Goal: Information Seeking & Learning: Find specific fact

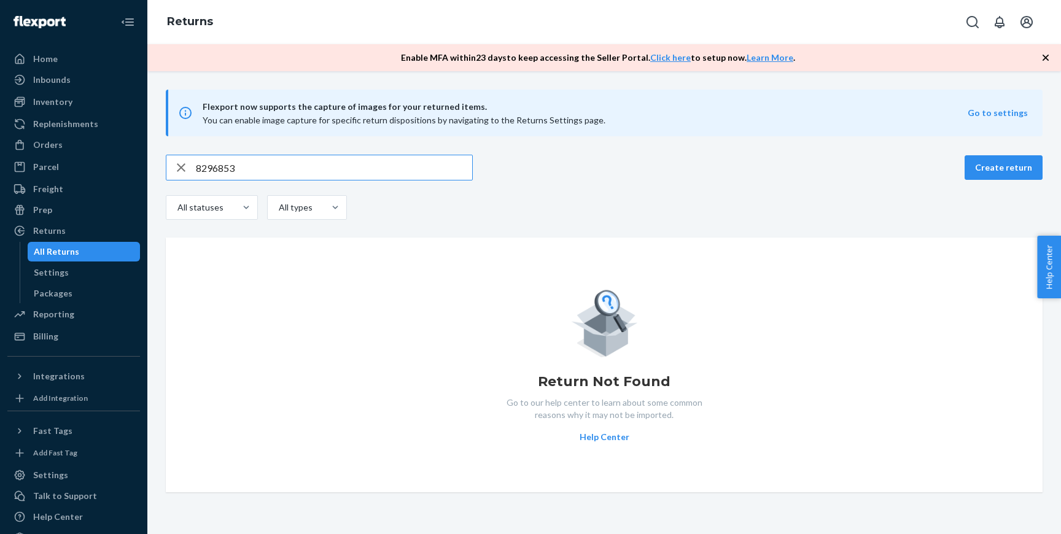
scroll to position [28, 0]
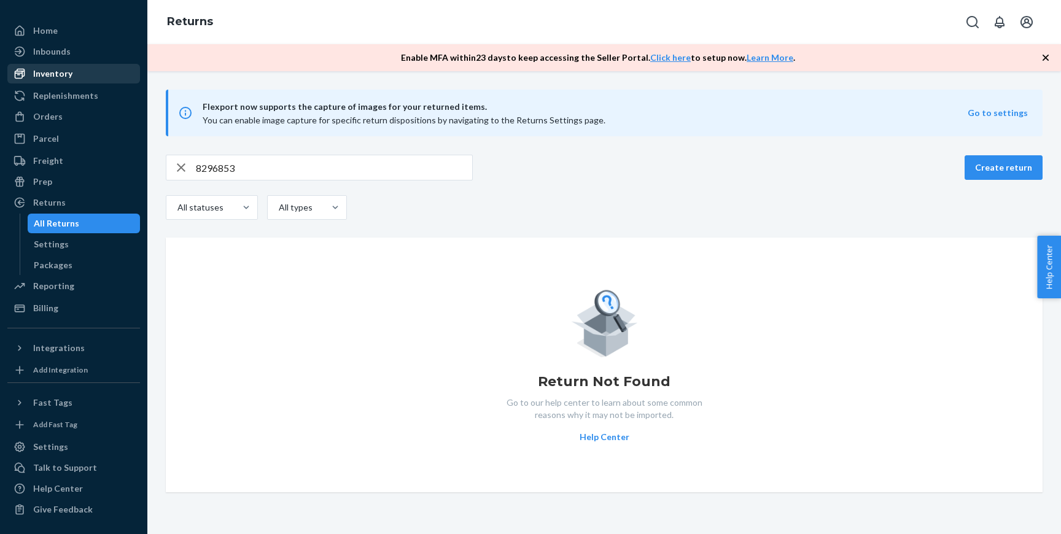
click at [79, 71] on div "Inventory" at bounding box center [74, 73] width 130 height 17
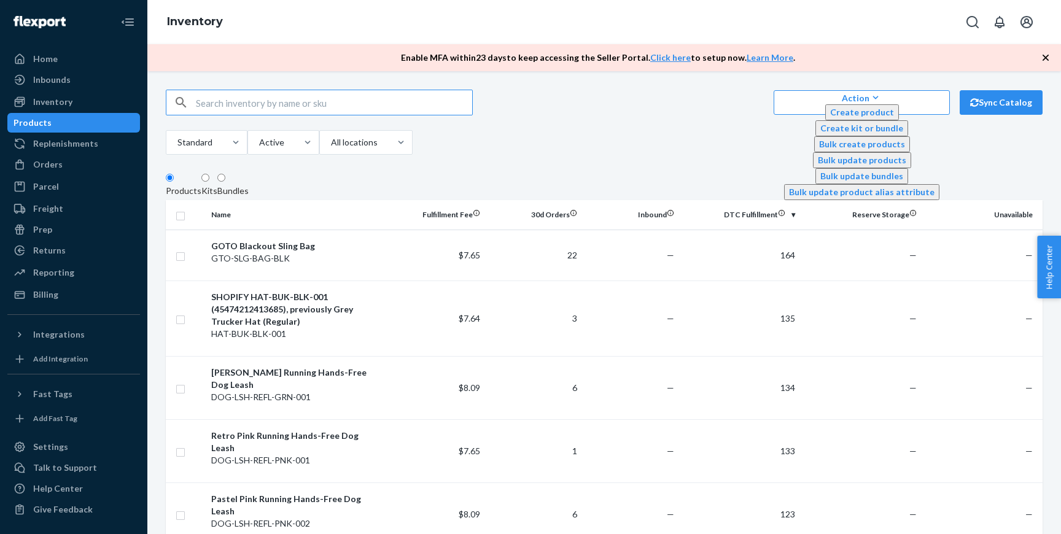
paste input "D3W5PPKZ842"
type input "D3W5PPKZ842"
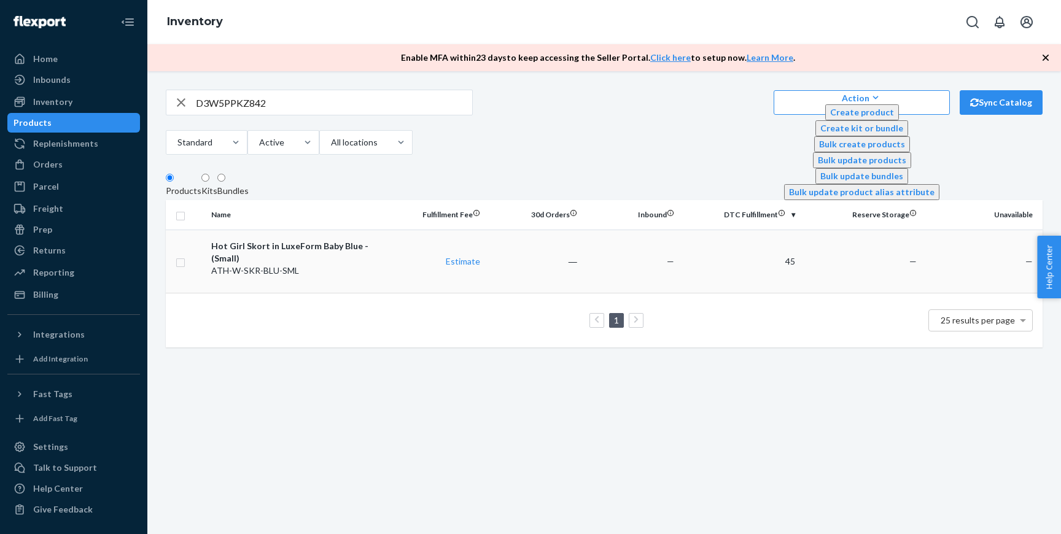
click at [359, 265] on div "Hot Girl Skort in LuxeForm Baby Blue - (Small)" at bounding box center [297, 252] width 172 height 25
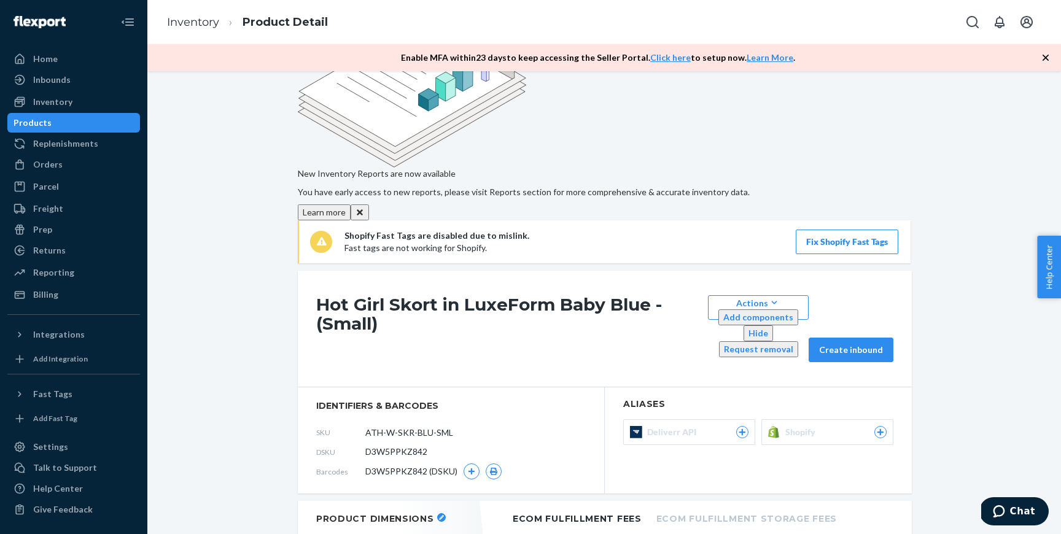
scroll to position [80, 0]
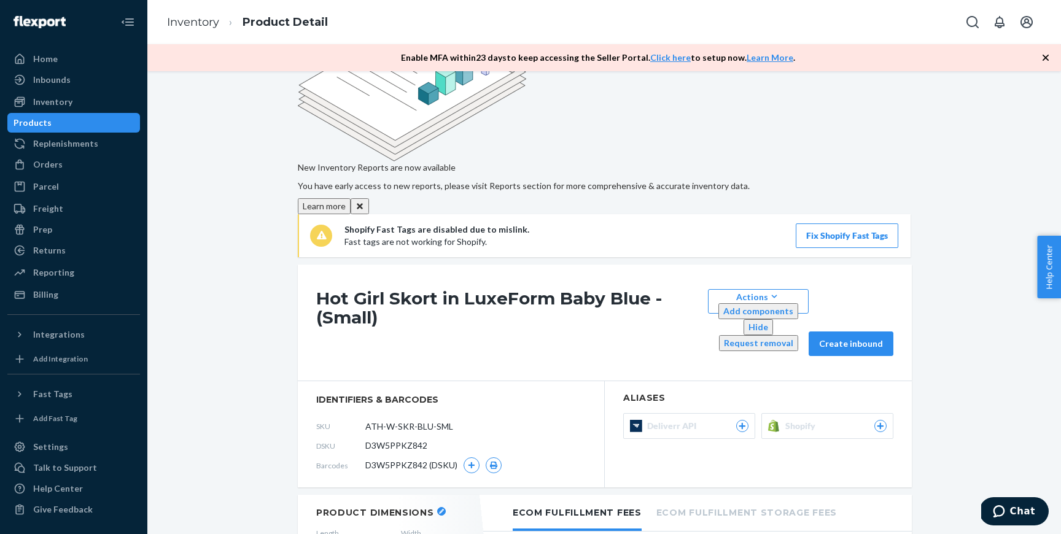
click at [795, 413] on button "Shopify" at bounding box center [827, 426] width 132 height 26
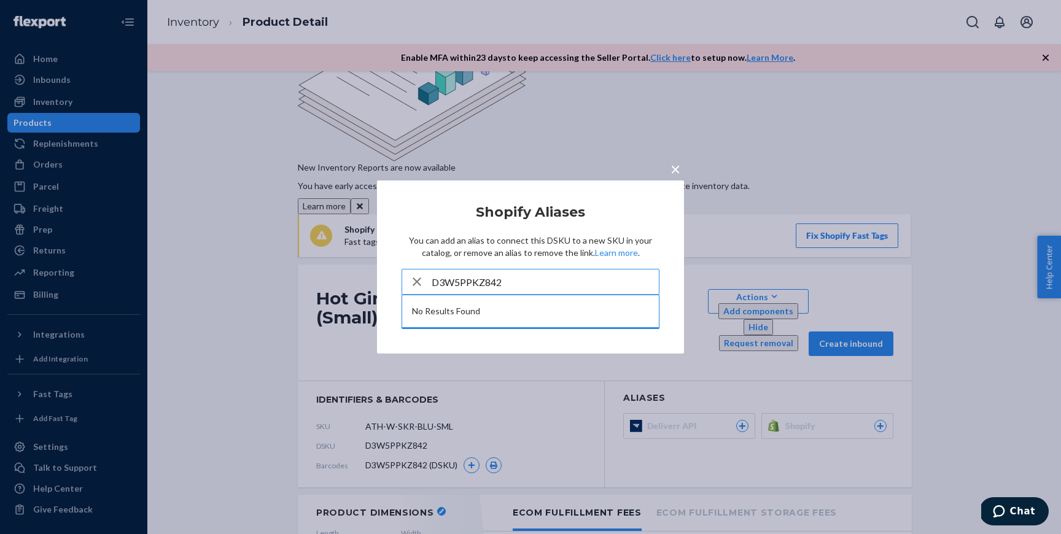
click at [530, 278] on input "D3W5PPKZ842" at bounding box center [545, 281] width 227 height 25
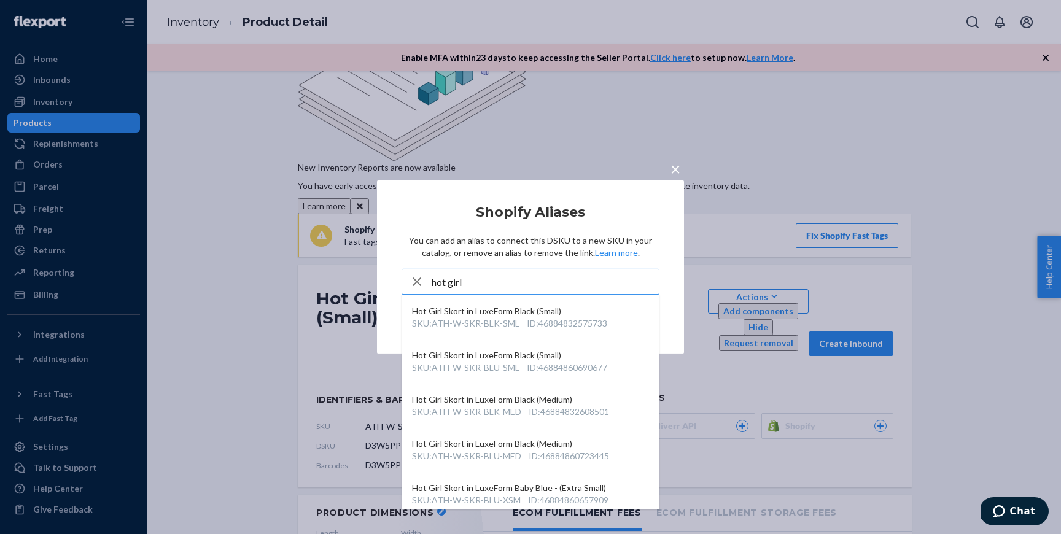
type input "hot girl"
click at [672, 176] on span "×" at bounding box center [675, 168] width 10 height 21
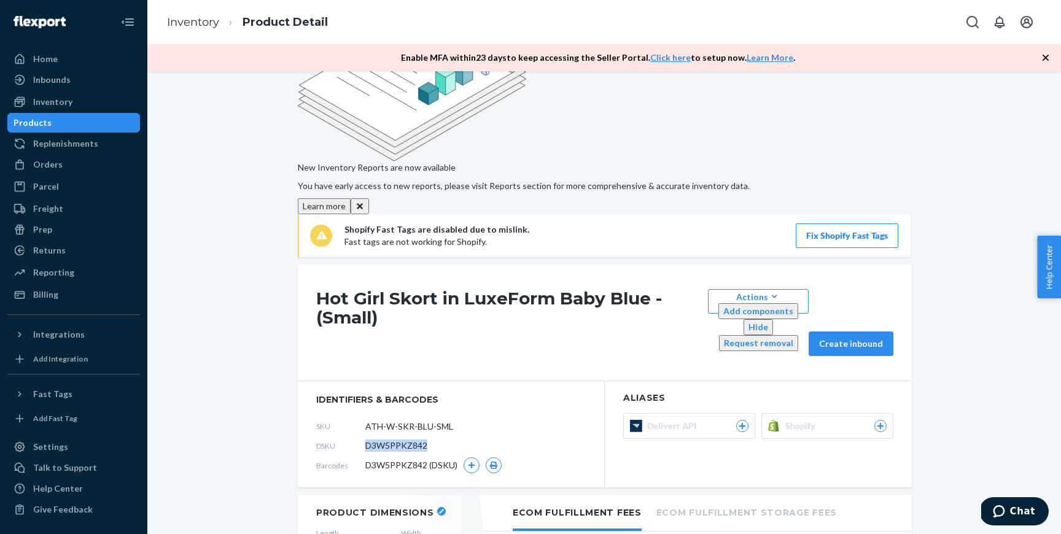
drag, startPoint x: 435, startPoint y: 287, endPoint x: 363, endPoint y: 288, distance: 71.8
click at [363, 436] on div "DSKU D3W5PPKZ842" at bounding box center [450, 446] width 269 height 20
copy div "D3W5PPKZ842"
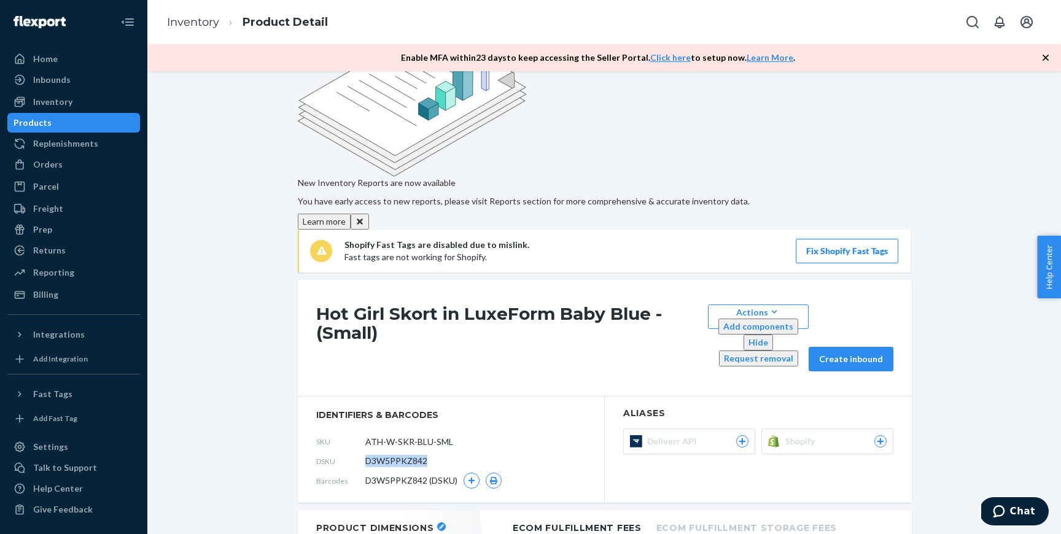
scroll to position [0, 0]
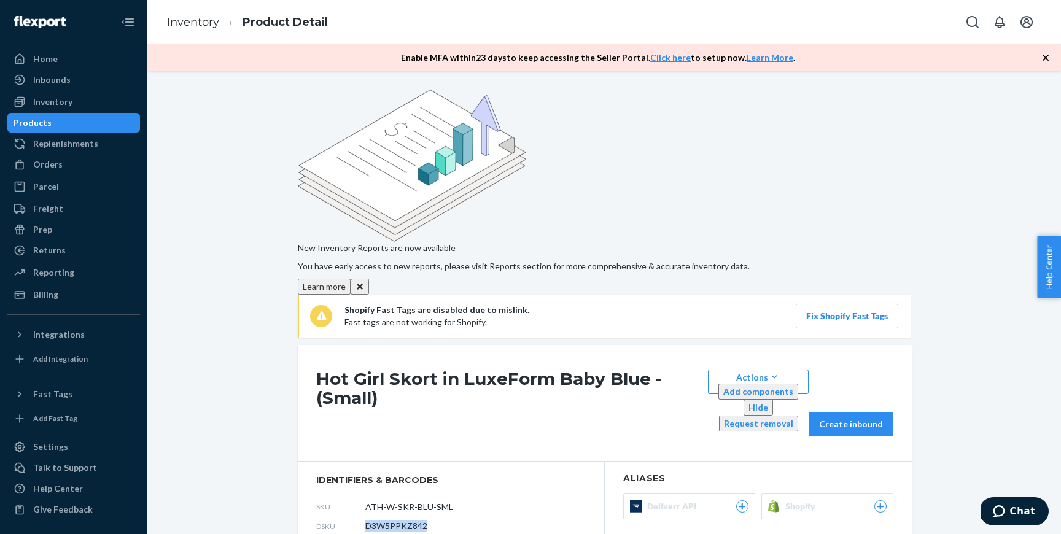
click at [802, 500] on span "Shopify" at bounding box center [802, 506] width 35 height 12
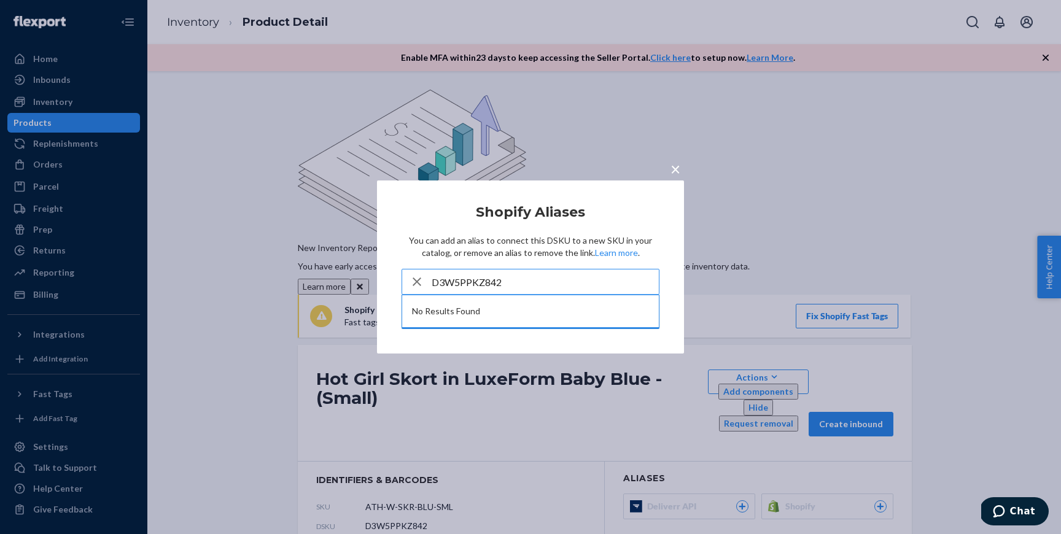
type input "D3W5PPKZ842"
click at [680, 170] on button "×" at bounding box center [675, 166] width 17 height 21
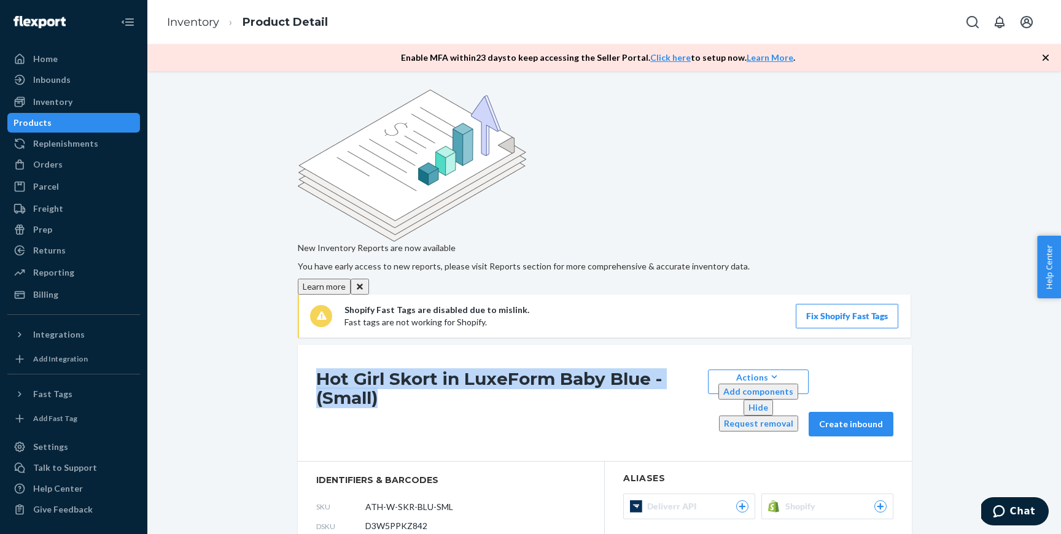
drag, startPoint x: 321, startPoint y: 263, endPoint x: 728, endPoint y: 258, distance: 407.0
click at [702, 370] on h1 "Hot Girl Skort in LuxeForm Baby Blue - (Small)" at bounding box center [508, 403] width 385 height 67
copy h1 "Hot Girl Skort in LuxeForm Baby Blue - (Small)"
click at [780, 494] on button "Shopify" at bounding box center [827, 507] width 132 height 26
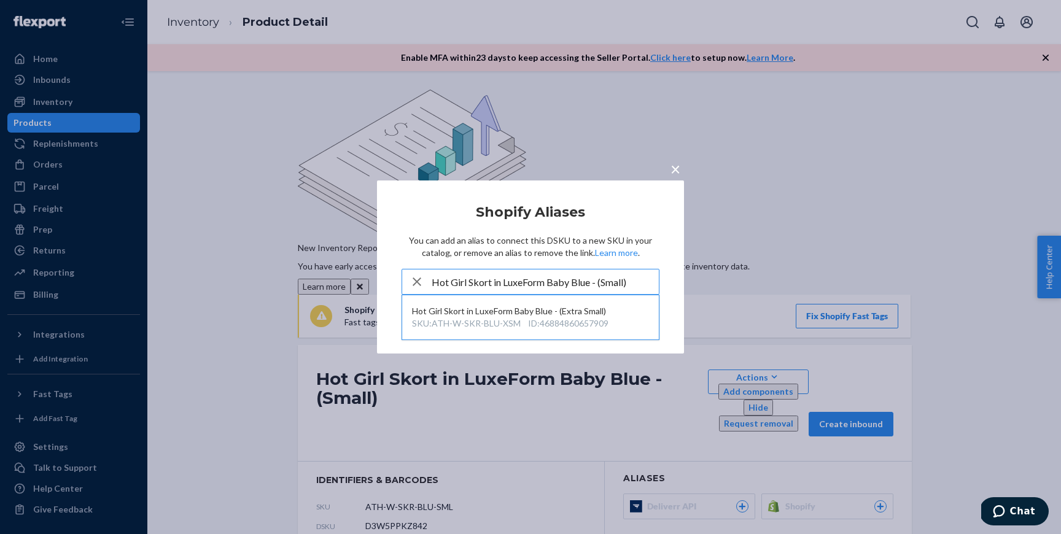
drag, startPoint x: 593, startPoint y: 284, endPoint x: 653, endPoint y: 284, distance: 59.5
click at [653, 284] on input "Hot Girl Skort in LuxeForm Baby Blue - (Small)" at bounding box center [545, 281] width 227 height 25
type input "Hot Girl Skort in LuxeForm Baby Blue Small"
click at [671, 172] on span "×" at bounding box center [675, 168] width 10 height 21
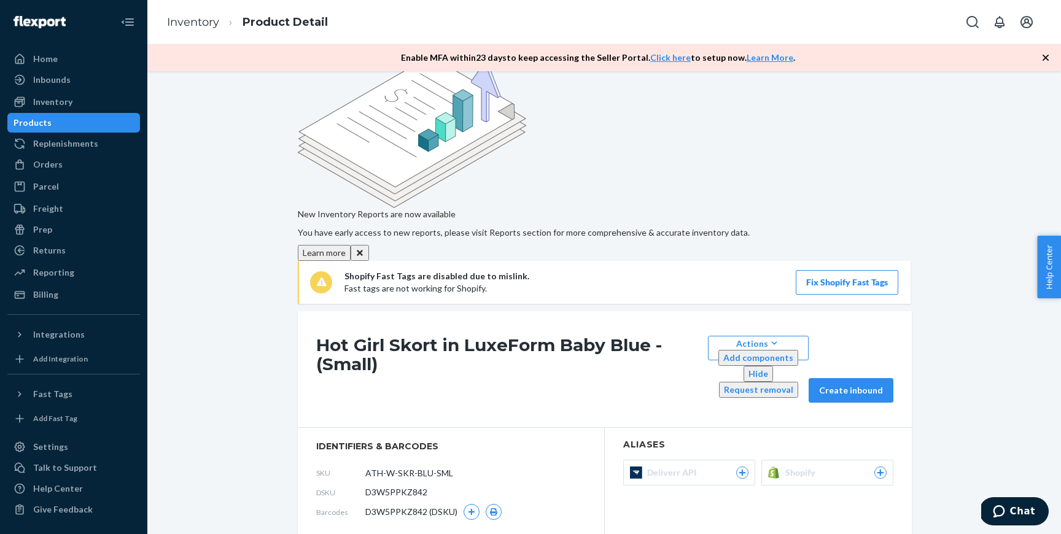
scroll to position [39, 0]
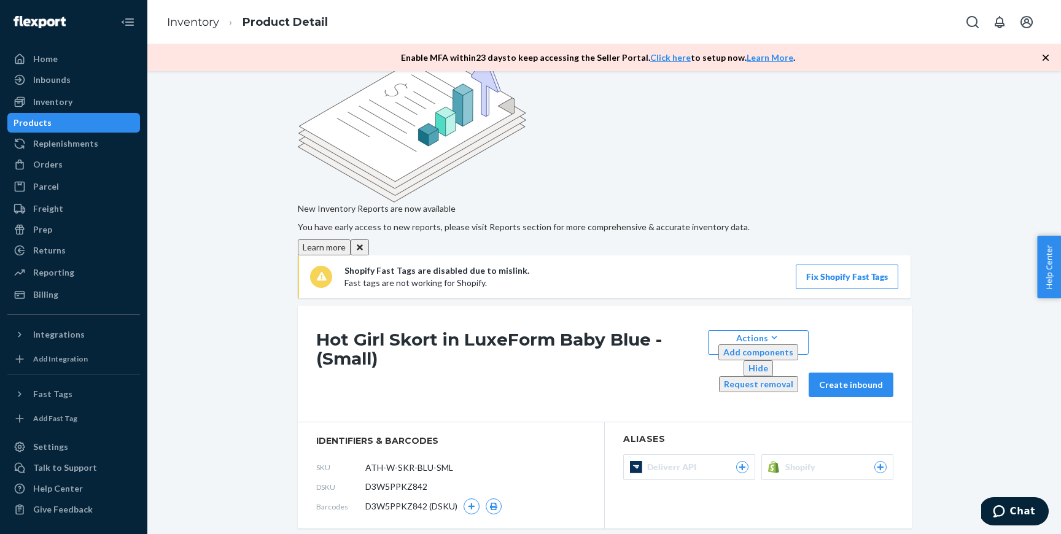
click at [885, 461] on div at bounding box center [880, 467] width 12 height 12
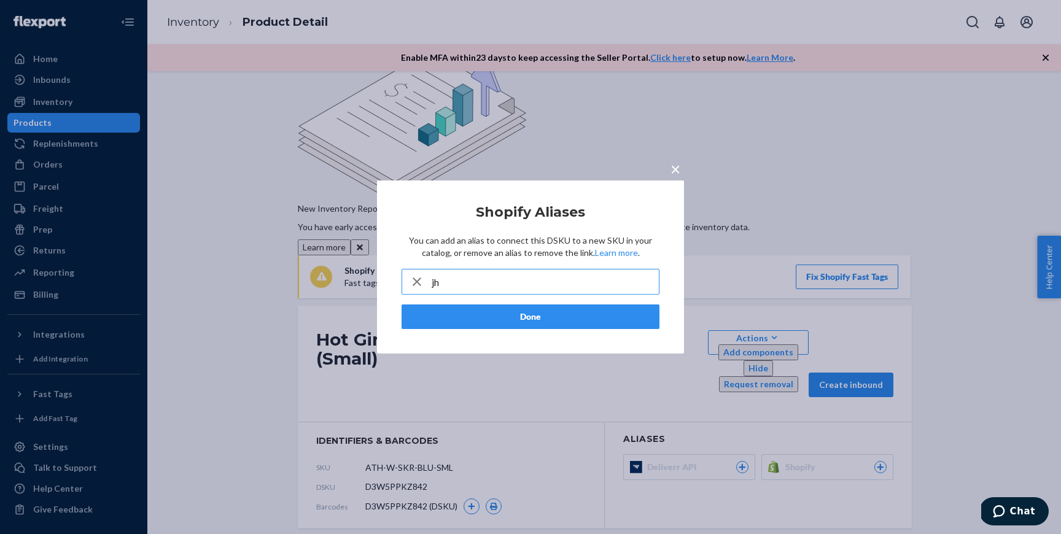
type input "j"
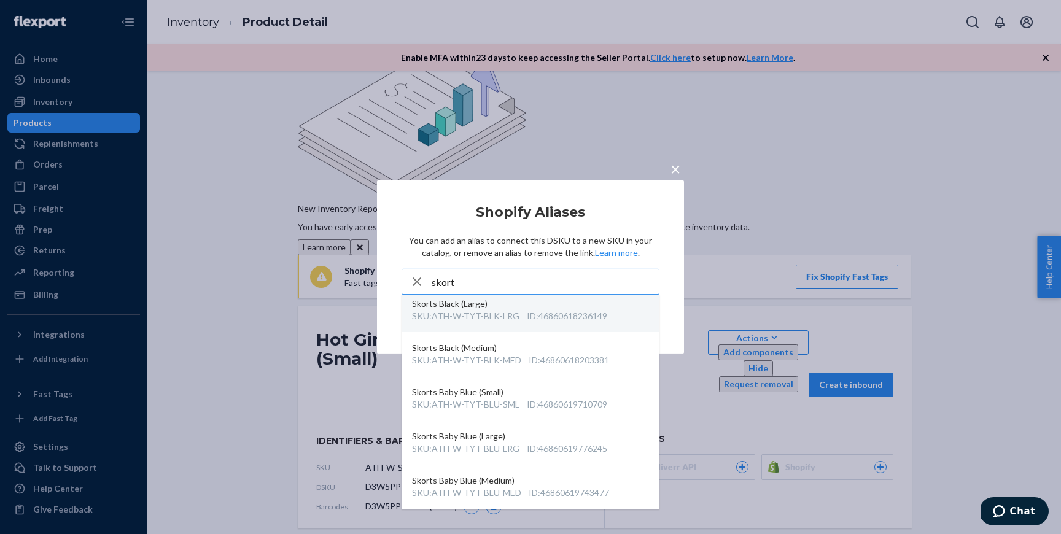
scroll to position [404, 0]
type input "skort"
click at [233, 427] on div "× Shopify Aliases You can add an alias to connect this DSKU to a new SKU in you…" at bounding box center [530, 267] width 1061 height 534
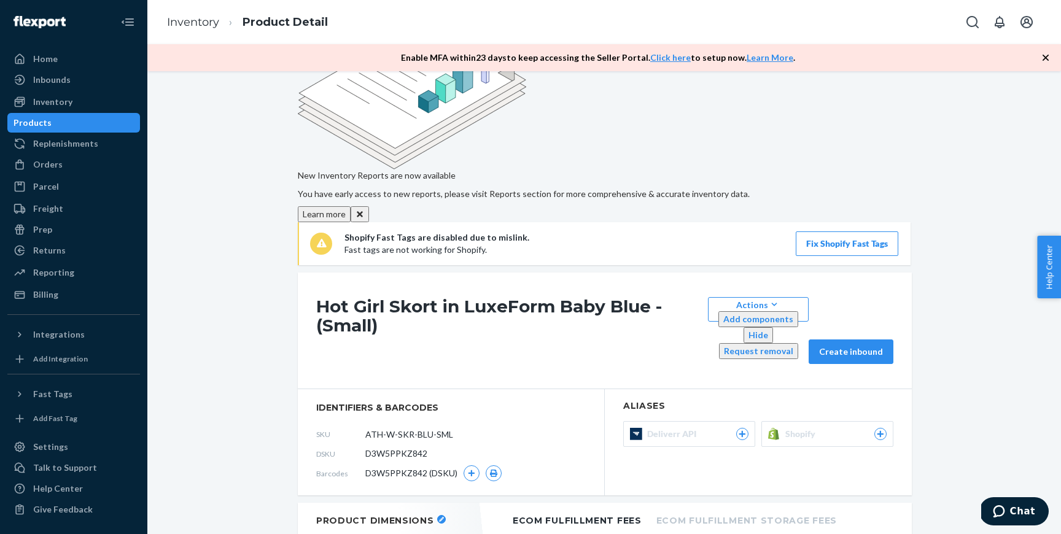
scroll to position [47, 0]
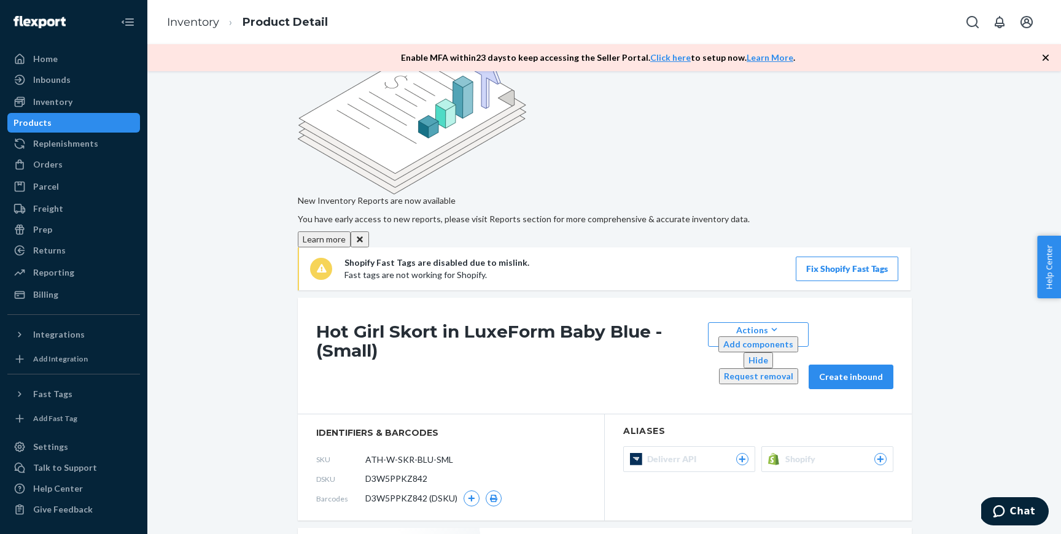
click at [105, 120] on div "Products" at bounding box center [74, 122] width 130 height 17
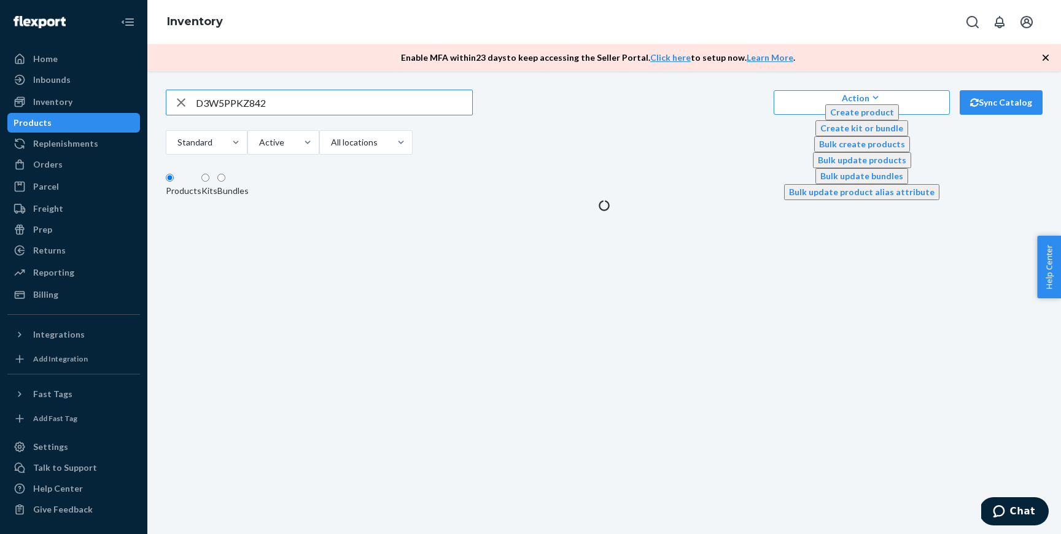
click at [315, 109] on input "D3W5PPKZ842" at bounding box center [334, 102] width 276 height 25
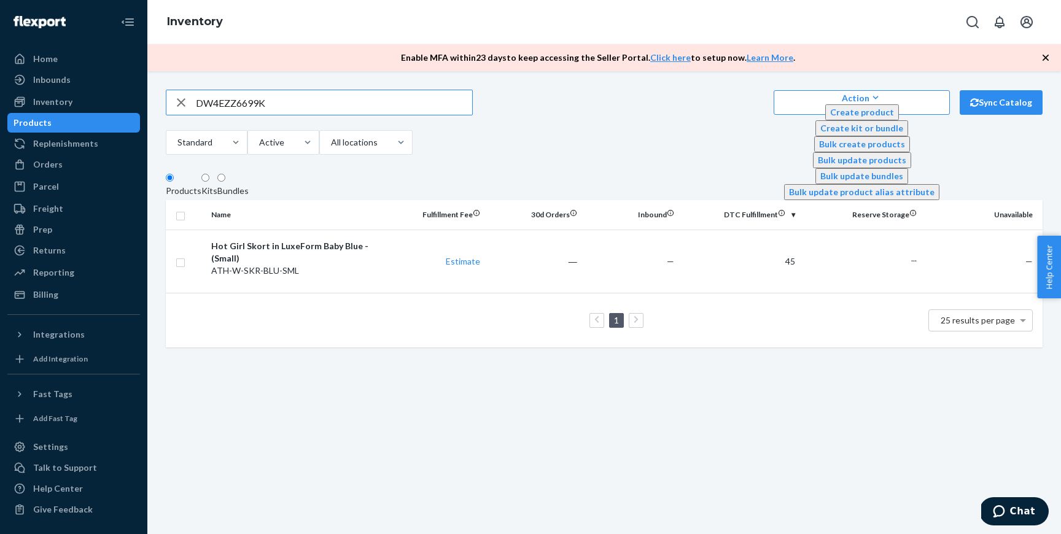
type input "DW4EZZ6699K"
click at [422, 270] on td "Estimate" at bounding box center [436, 261] width 97 height 63
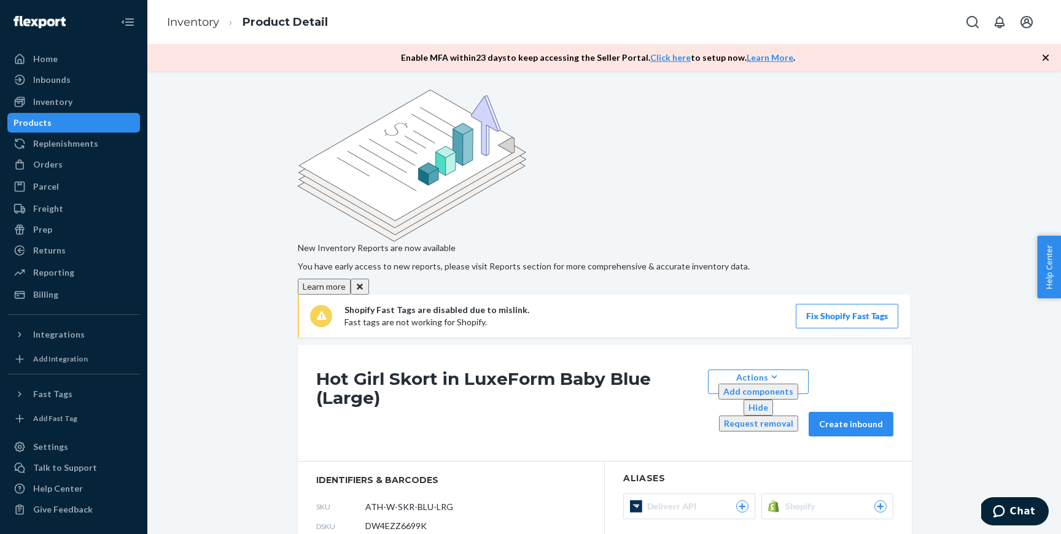
click at [799, 500] on span "Shopify" at bounding box center [802, 506] width 35 height 12
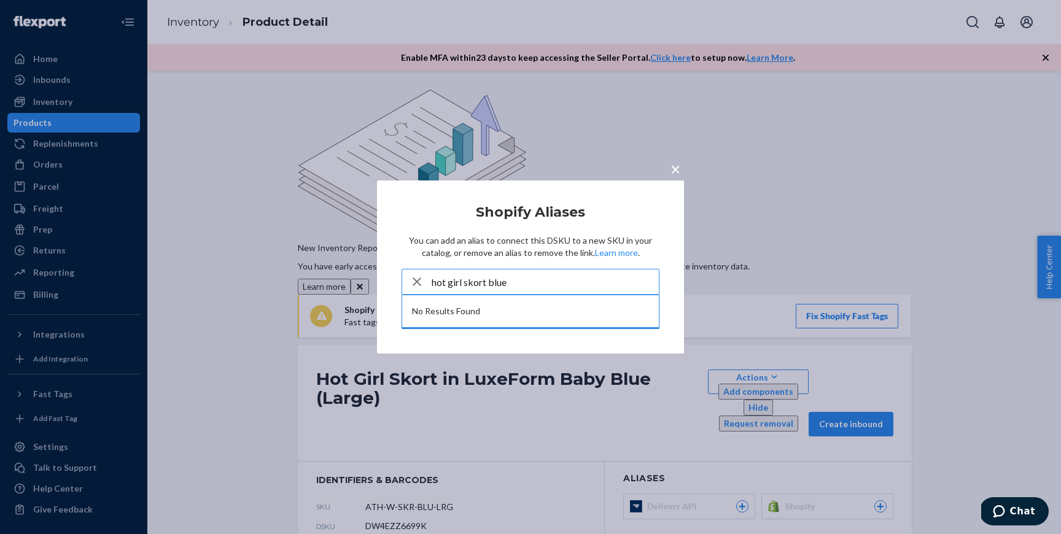
type input "hot girl skort blue"
click at [678, 168] on span "×" at bounding box center [675, 168] width 10 height 21
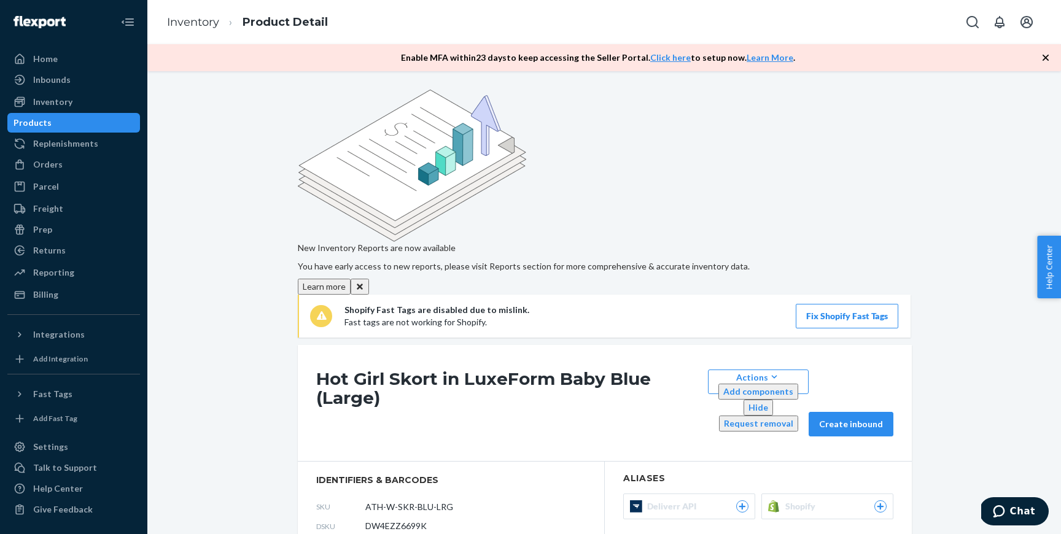
click at [118, 118] on div "Products" at bounding box center [74, 122] width 130 height 17
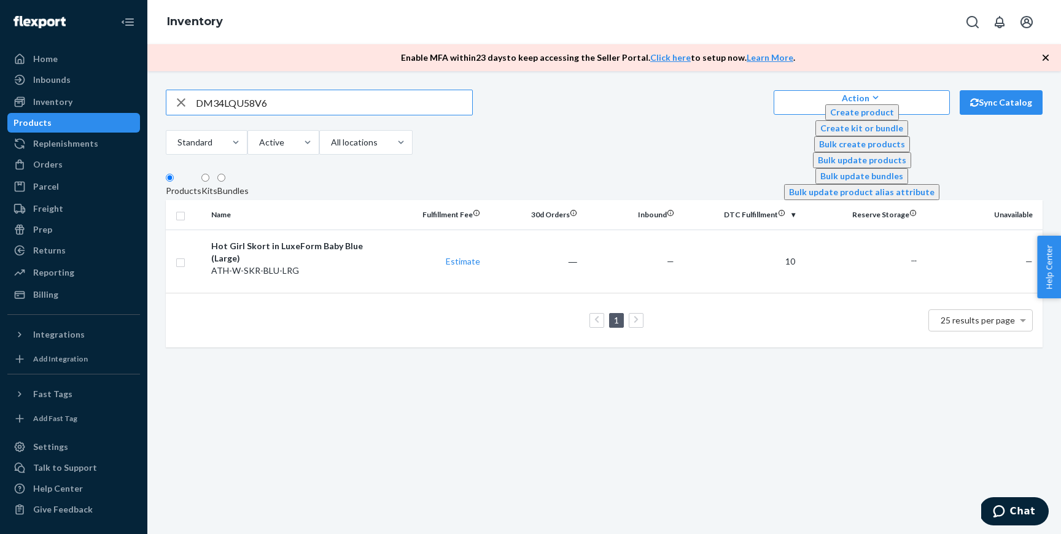
type input "DM34LQU58V6"
click at [395, 265] on td "$17.95" at bounding box center [436, 261] width 97 height 63
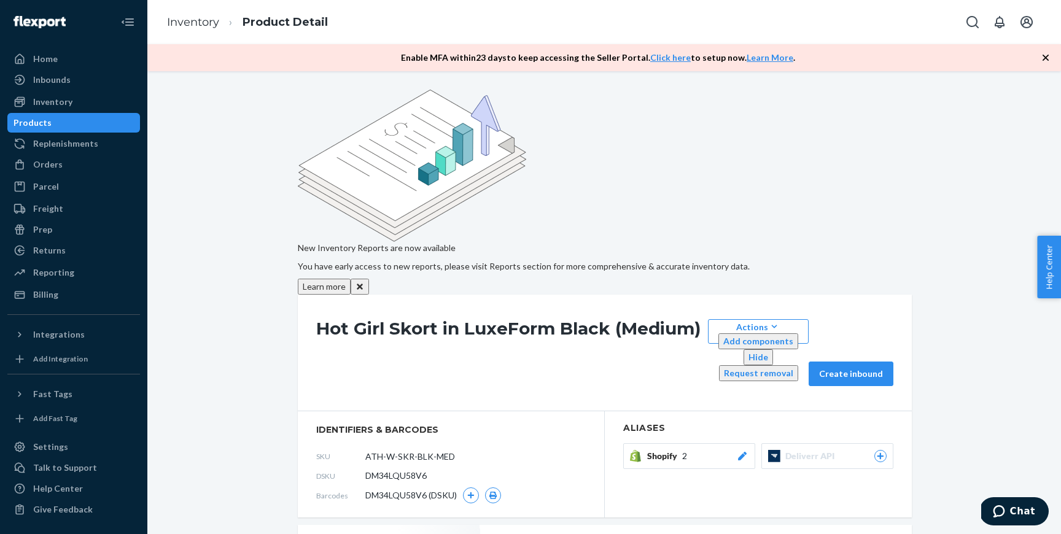
click at [745, 452] on icon at bounding box center [742, 456] width 12 height 9
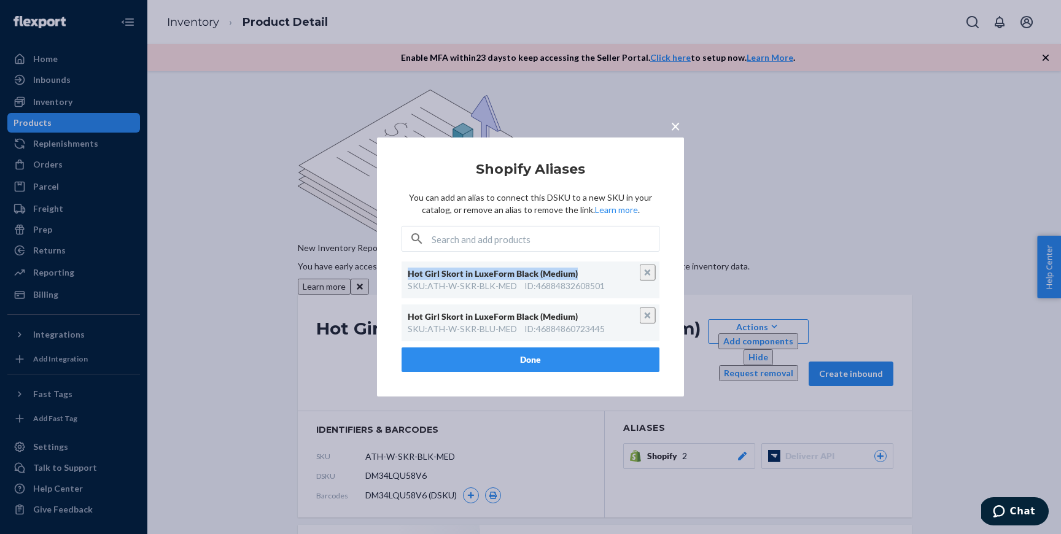
drag, startPoint x: 579, startPoint y: 274, endPoint x: 385, endPoint y: 274, distance: 194.6
click at [385, 274] on div "× Shopify Aliases You can add an alias to connect this DSKU to a new SKU in you…" at bounding box center [530, 266] width 307 height 259
copy div "Hot Girl Skort in LuxeForm Black (Medium)"
click at [676, 125] on span "×" at bounding box center [675, 125] width 10 height 21
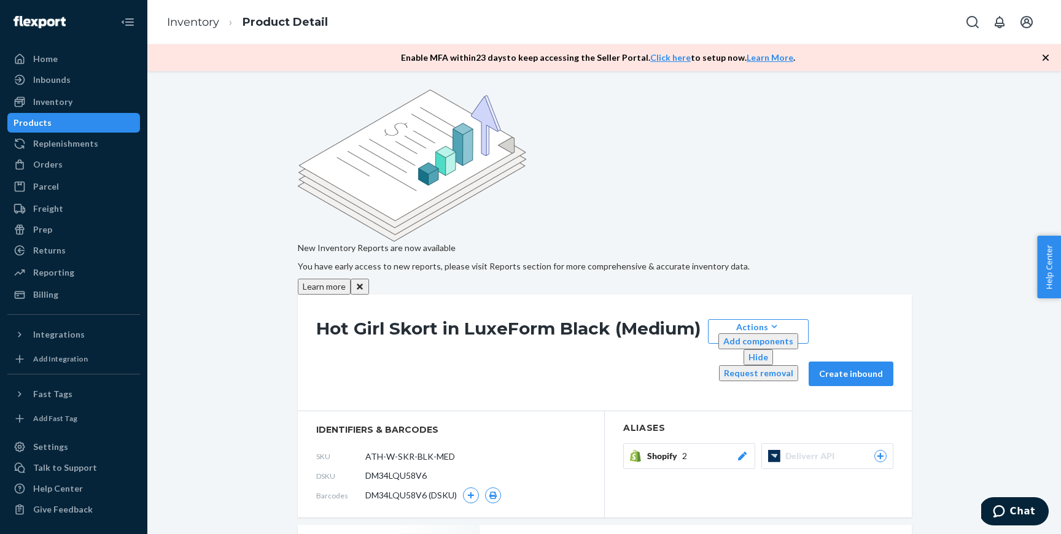
click at [877, 452] on icon at bounding box center [880, 455] width 11 height 7
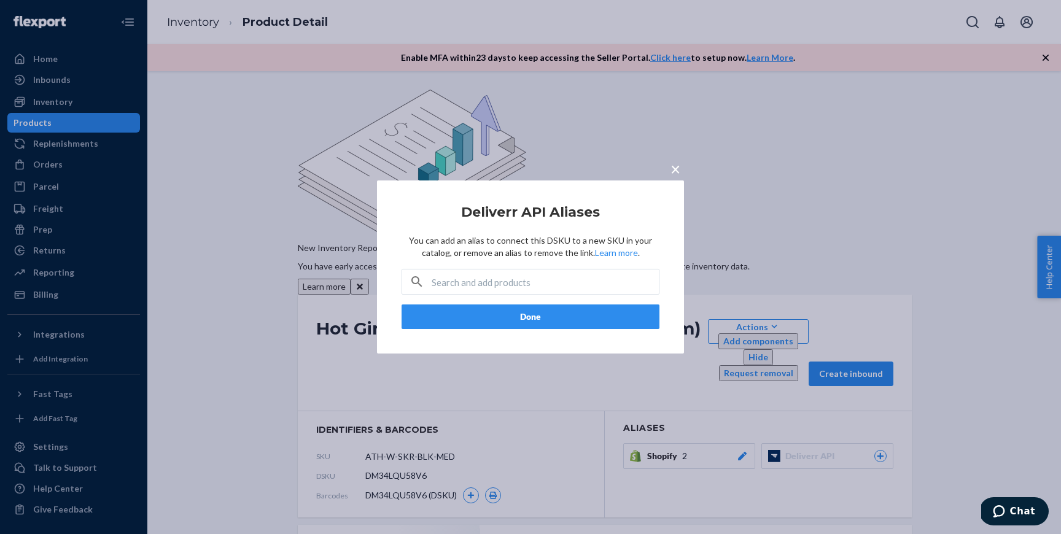
click at [673, 170] on span "×" at bounding box center [675, 168] width 10 height 21
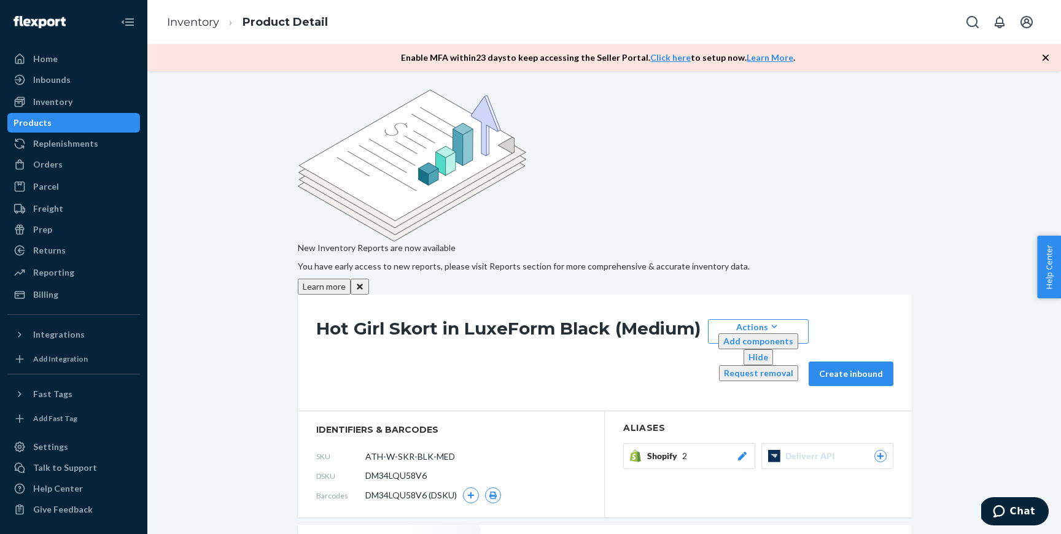
click at [690, 450] on div "Shopify 2" at bounding box center [697, 456] width 101 height 12
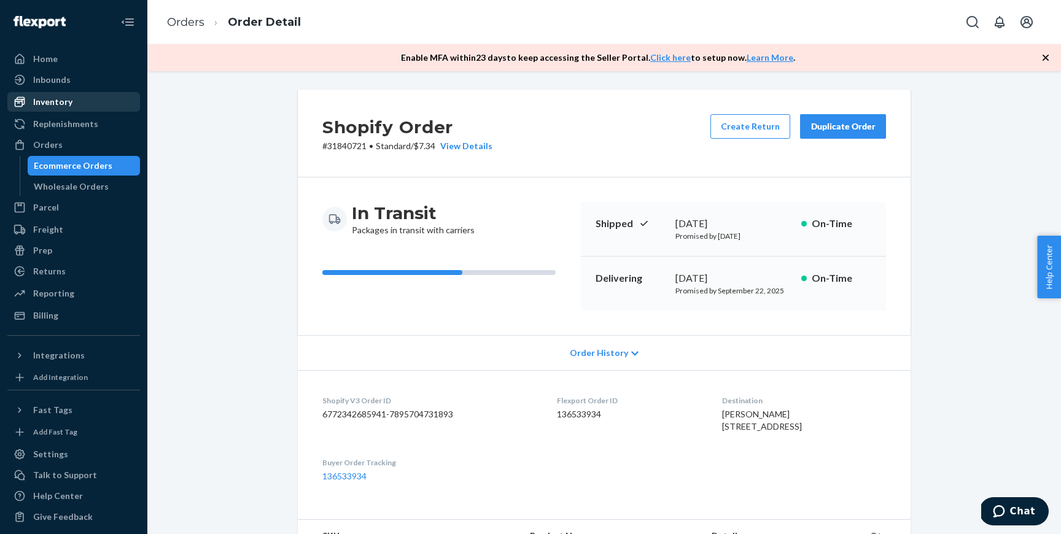
click at [76, 98] on div "Inventory" at bounding box center [74, 101] width 130 height 17
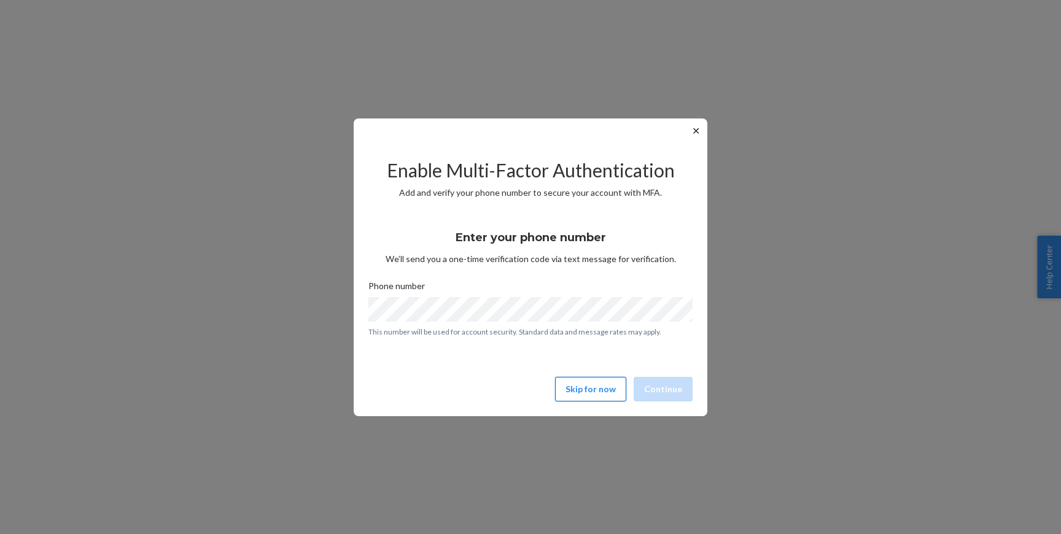
click at [580, 395] on button "Skip for now" at bounding box center [590, 389] width 71 height 25
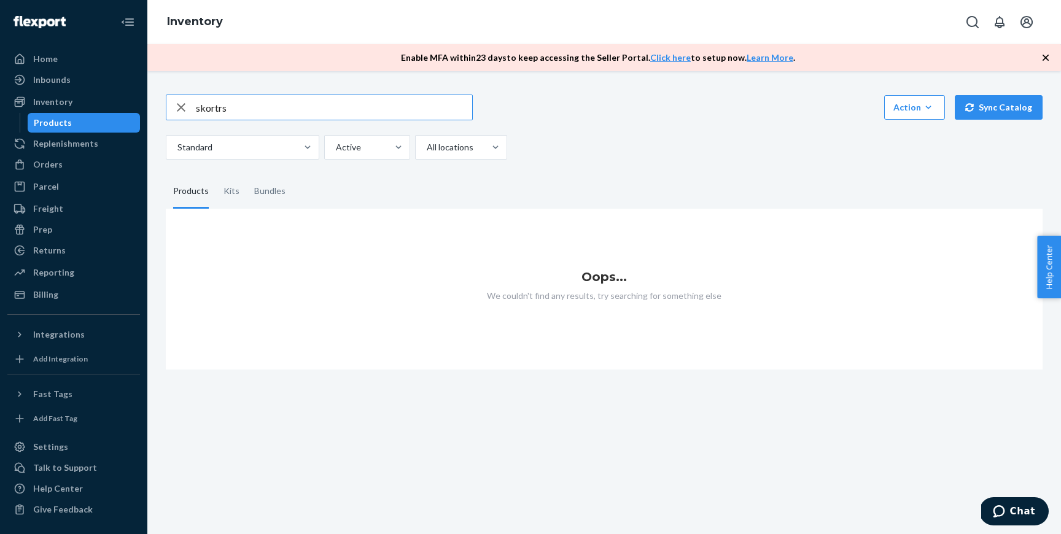
click at [229, 112] on input "skortrs" at bounding box center [334, 107] width 276 height 25
type input "skorts"
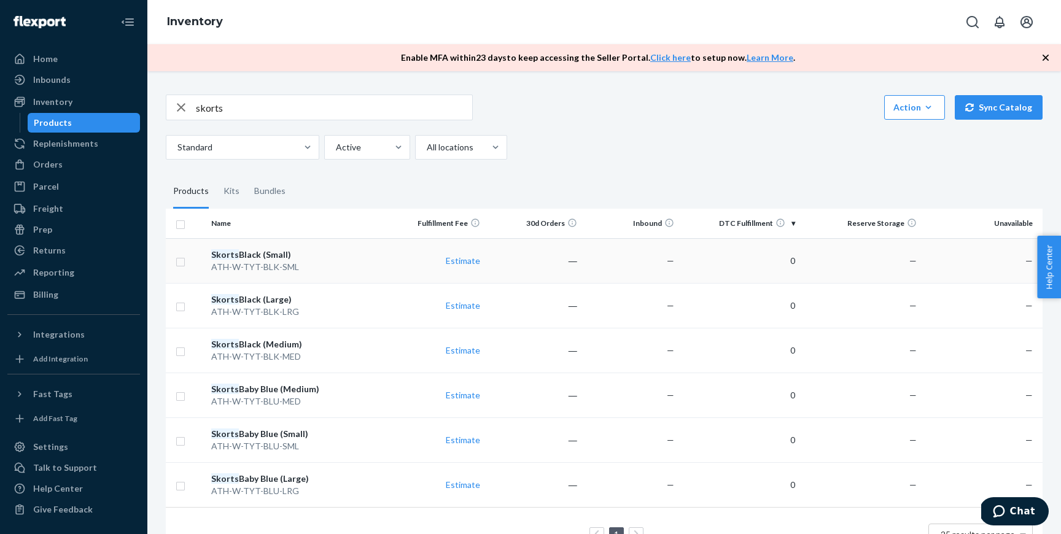
click at [273, 252] on div "Skorts Black (Small)" at bounding box center [297, 255] width 172 height 12
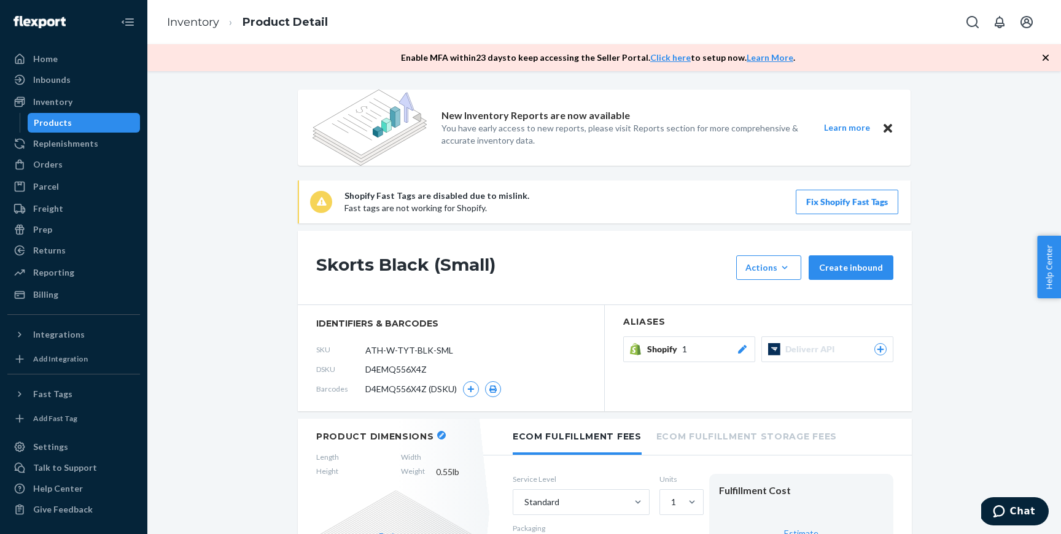
scroll to position [69, 0]
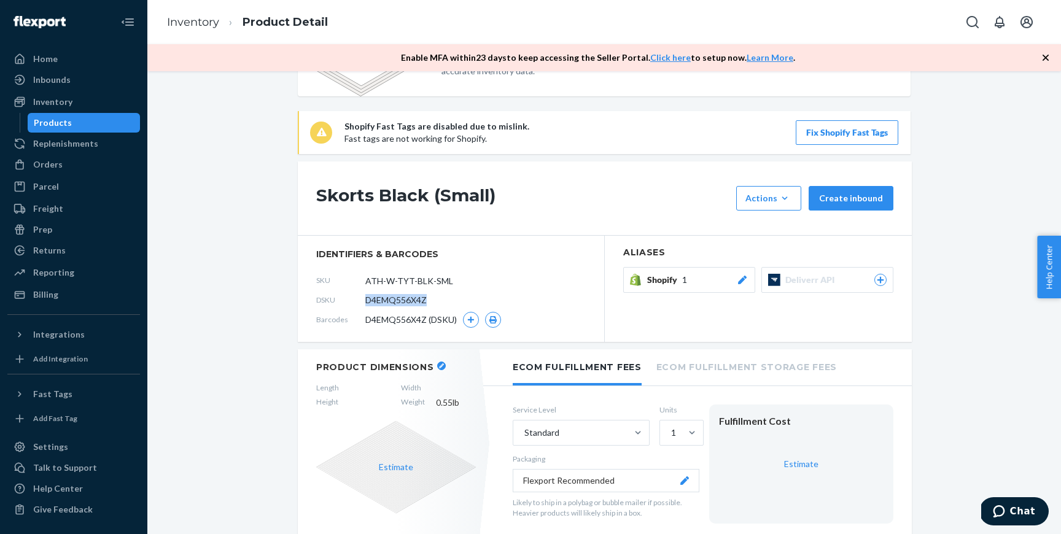
drag, startPoint x: 437, startPoint y: 300, endPoint x: 365, endPoint y: 300, distance: 72.4
click at [365, 300] on div "DSKU D4EMQ556X4Z" at bounding box center [450, 300] width 269 height 20
copy div "D4EMQ556X4Z"
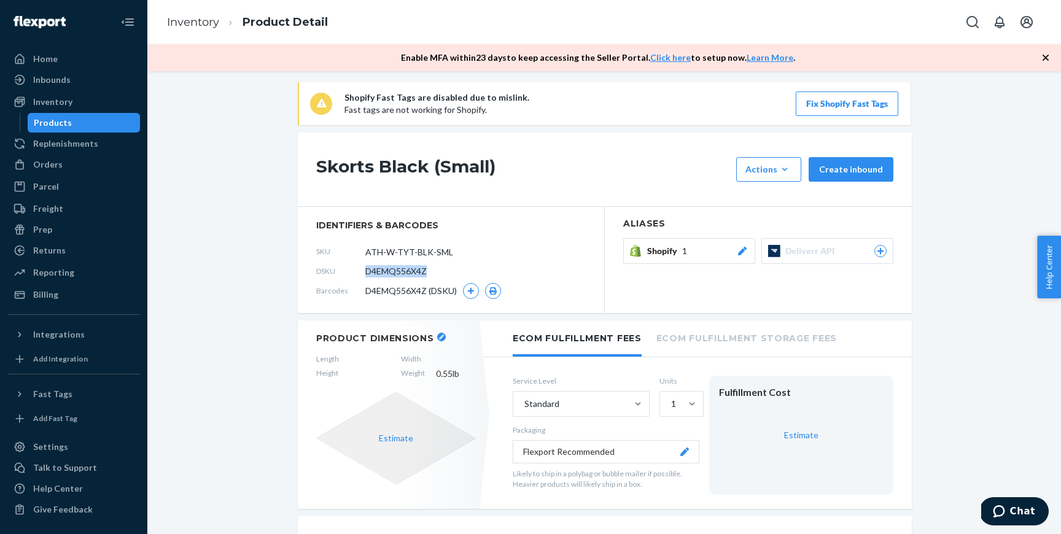
scroll to position [72, 0]
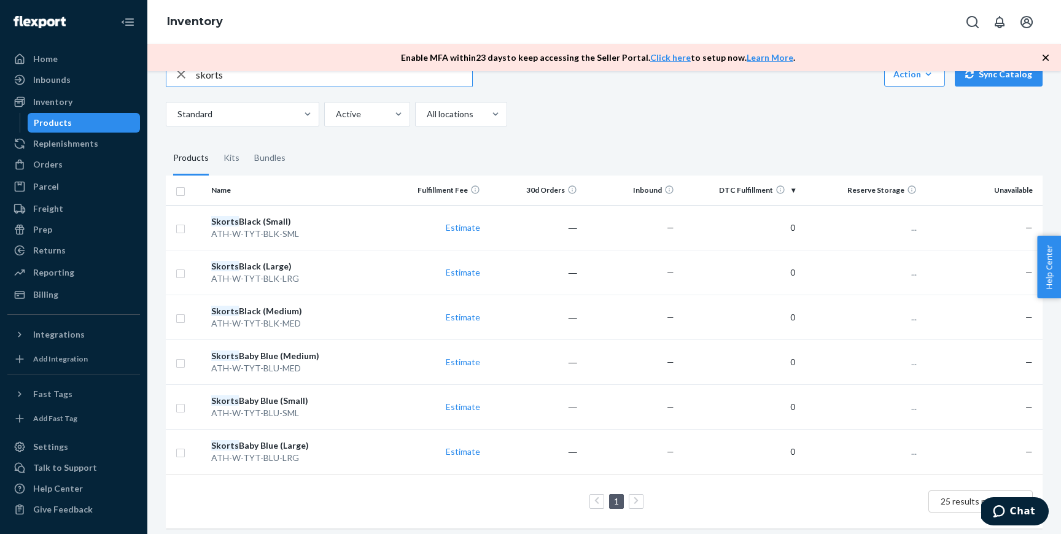
scroll to position [39, 0]
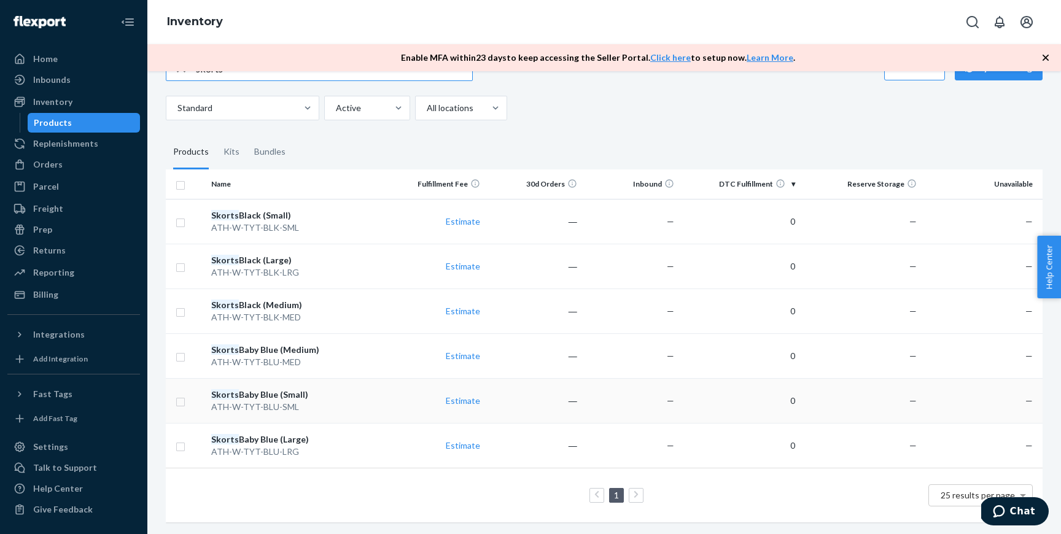
click at [340, 403] on div "ATH-W-TYT-BLU-SML" at bounding box center [297, 407] width 172 height 12
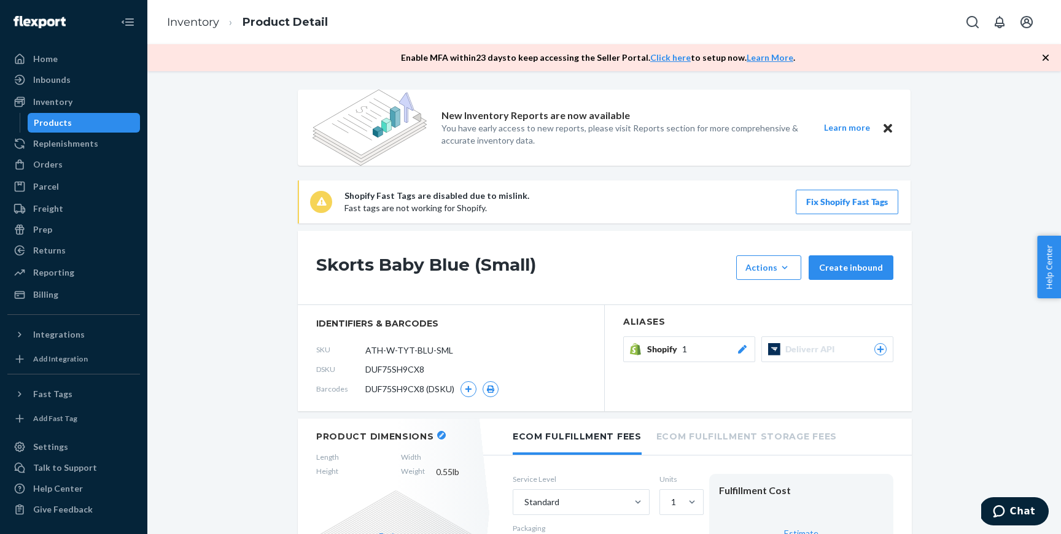
click at [105, 125] on div "Products" at bounding box center [84, 122] width 110 height 17
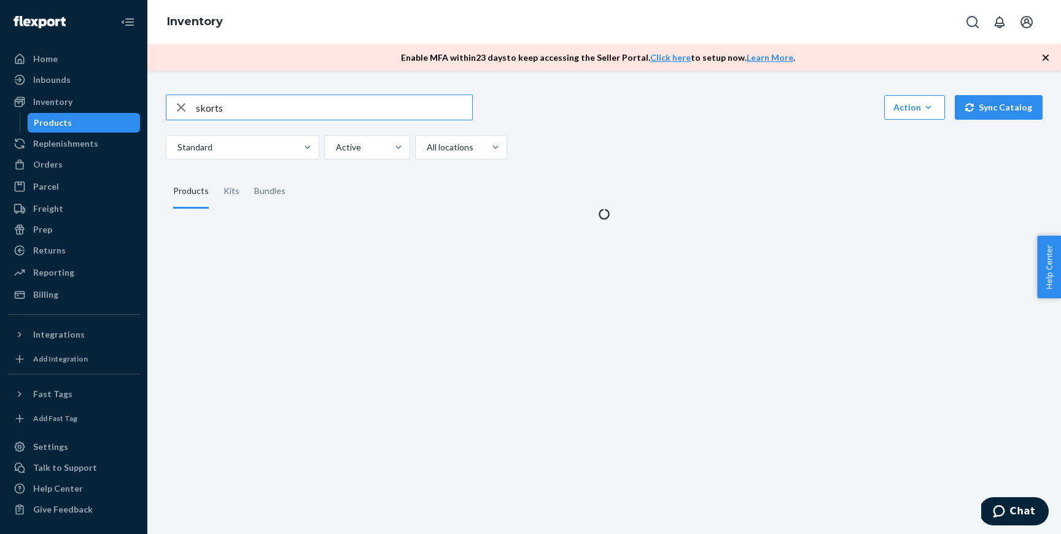
click at [239, 107] on input "skorts" at bounding box center [334, 107] width 276 height 25
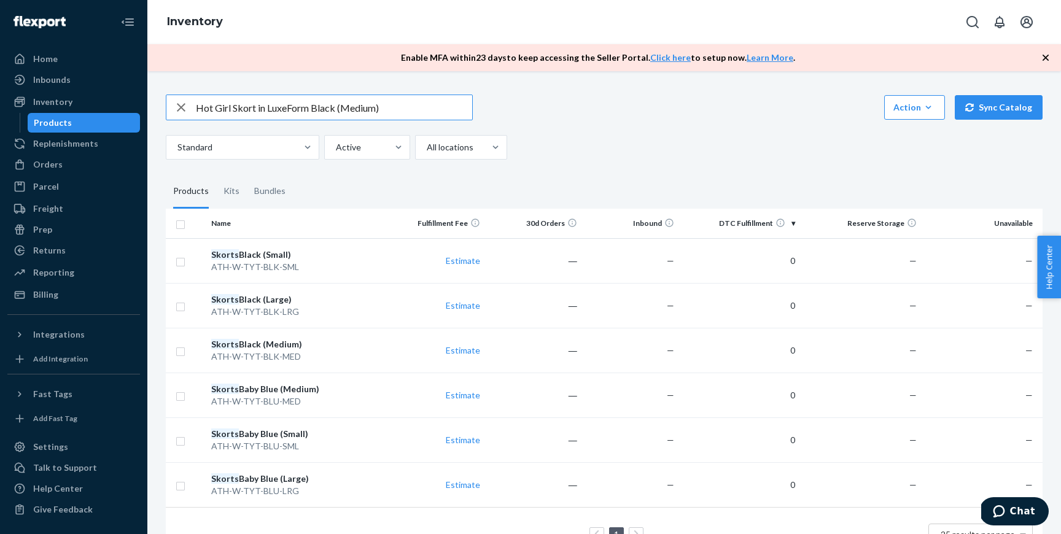
type input "Hot Girl Skort in LuxeForm Black (Medium)"
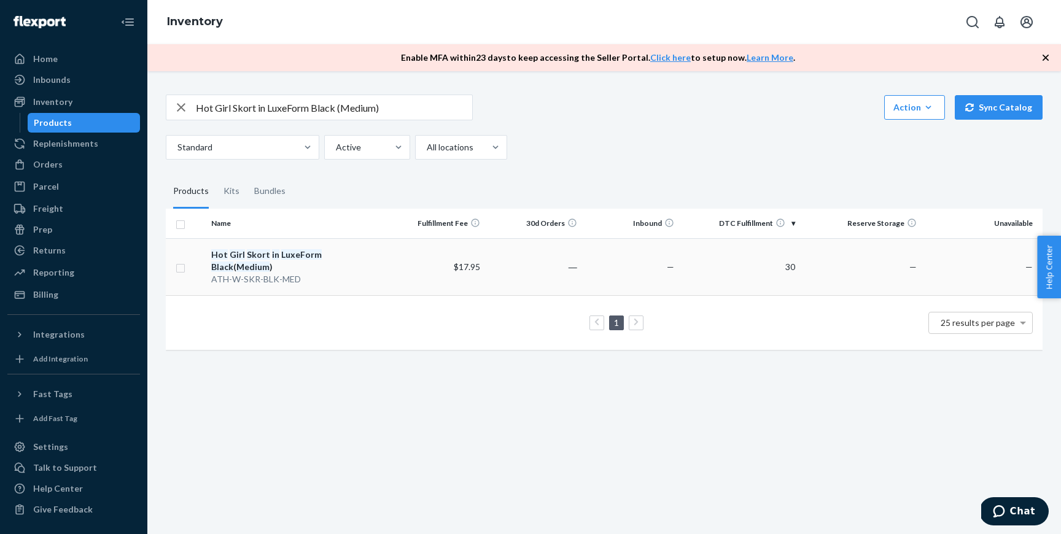
click at [419, 258] on td "$17.95" at bounding box center [436, 266] width 97 height 57
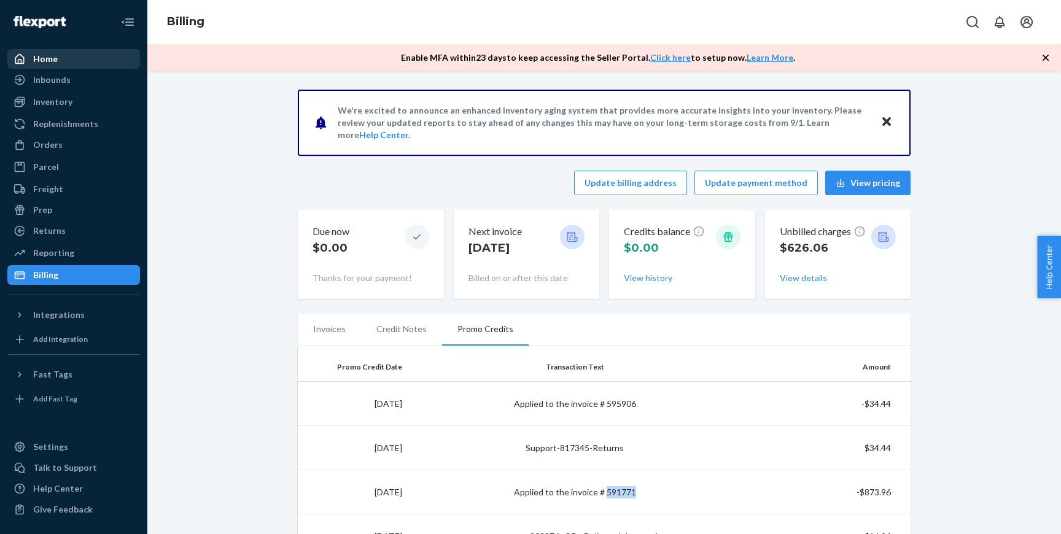
scroll to position [335, 0]
